Goal: Information Seeking & Learning: Learn about a topic

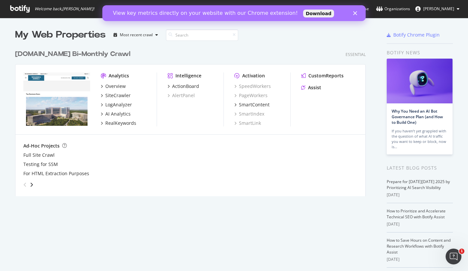
click at [356, 15] on icon "Close" at bounding box center [355, 13] width 4 height 4
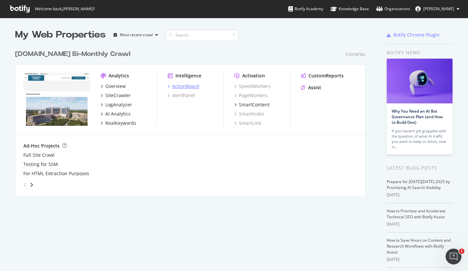
click at [190, 85] on div "ActionBoard" at bounding box center [185, 86] width 27 height 7
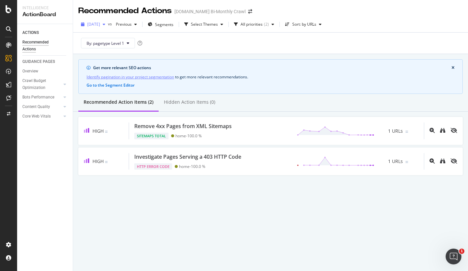
click at [100, 26] on span "[DATE]" at bounding box center [93, 24] width 13 height 6
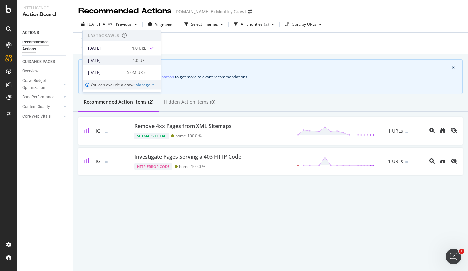
click at [113, 64] on div "[DATE] 1.0 URL" at bounding box center [122, 61] width 78 height 10
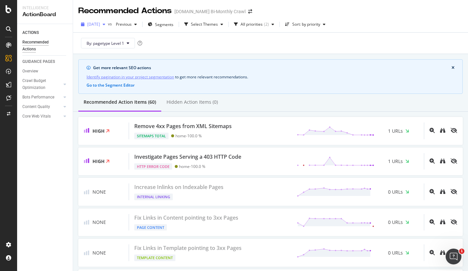
click at [108, 27] on div "[DATE]" at bounding box center [93, 24] width 30 height 10
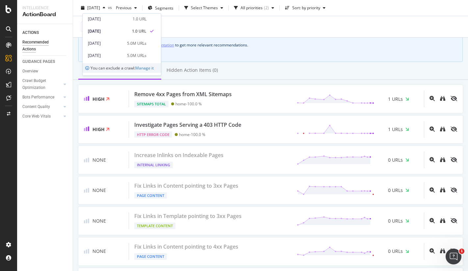
scroll to position [14, 0]
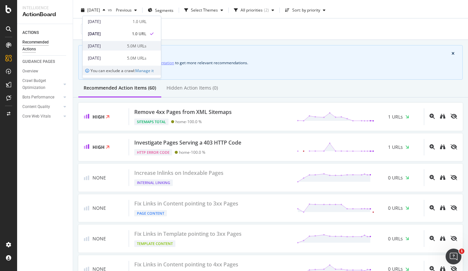
click at [98, 46] on div "[DATE]" at bounding box center [105, 46] width 35 height 6
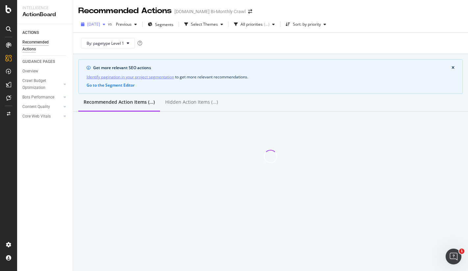
click at [108, 28] on div "[DATE]" at bounding box center [93, 24] width 30 height 10
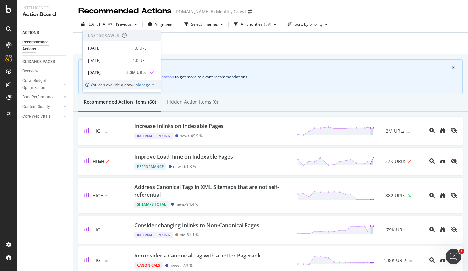
click at [202, 50] on div "By: pagetype Level 1" at bounding box center [270, 43] width 384 height 21
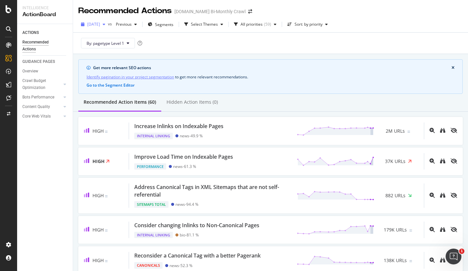
click at [99, 25] on span "[DATE]" at bounding box center [93, 24] width 13 height 6
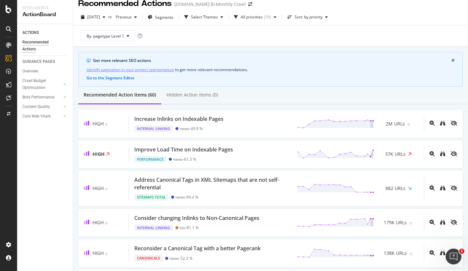
scroll to position [4, 0]
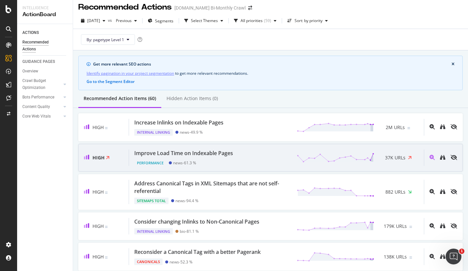
click at [210, 152] on div "Improve Load Time on Indexable Pages" at bounding box center [183, 153] width 99 height 8
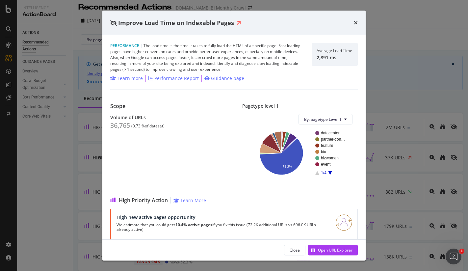
click at [75, 138] on div "Improve Load Time on Indexable Pages Performance | The load time is the time it…" at bounding box center [234, 135] width 468 height 271
